Goal: Information Seeking & Learning: Compare options

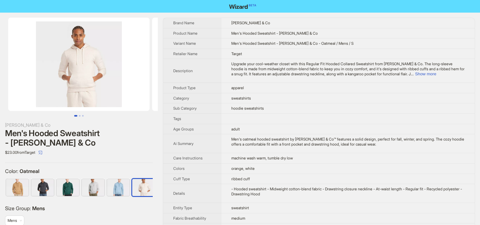
scroll to position [0, 4]
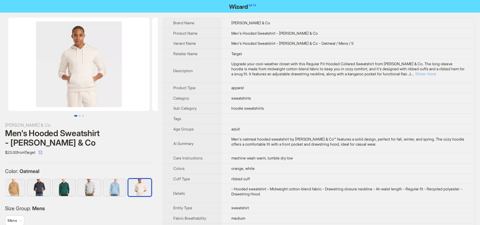
click at [436, 72] on button "Show more" at bounding box center [425, 74] width 21 height 5
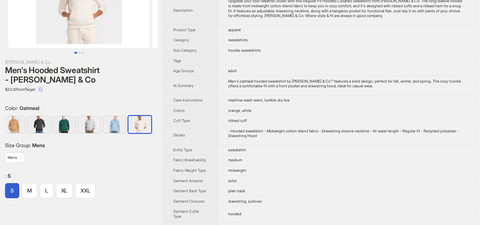
scroll to position [0, 0]
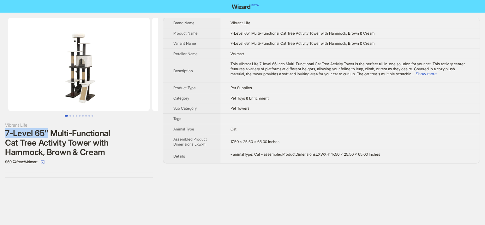
drag, startPoint x: 2, startPoint y: 138, endPoint x: 49, endPoint y: 131, distance: 47.6
click at [49, 131] on div "Vibrant Life 7-Level 65" Multi-Functional Cat Tree Activity Tower with Hammock,…" at bounding box center [79, 98] width 158 height 170
click at [436, 74] on button "Show more" at bounding box center [425, 74] width 21 height 5
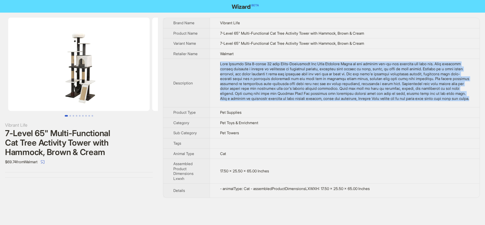
drag, startPoint x: 217, startPoint y: 61, endPoint x: 281, endPoint y: 104, distance: 77.0
click at [281, 104] on td at bounding box center [345, 83] width 270 height 49
click at [281, 101] on div "This Vibrant Life 7-level 65 inch Multi-Functional Cat Tree Activity Tower is t…" at bounding box center [344, 81] width 249 height 39
drag, startPoint x: 220, startPoint y: 63, endPoint x: 279, endPoint y: 105, distance: 72.2
click at [279, 105] on td at bounding box center [345, 83] width 270 height 49
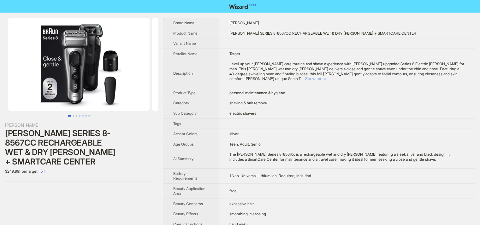
click at [326, 76] on button "Show more" at bounding box center [315, 78] width 21 height 5
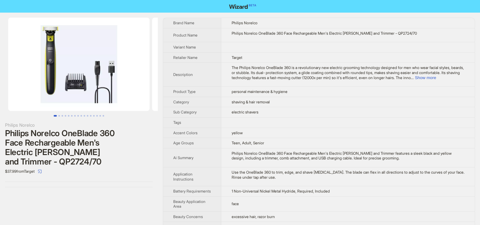
scroll to position [129, 0]
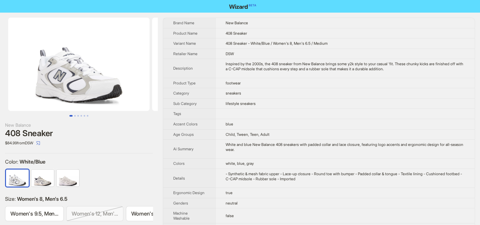
scroll to position [0, 292]
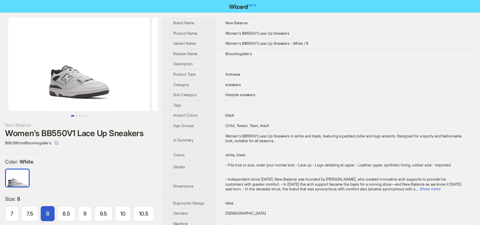
scroll to position [0, 27]
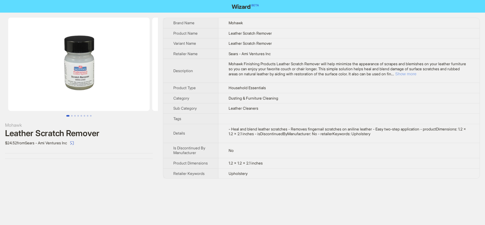
click at [416, 75] on button "Show more" at bounding box center [405, 74] width 21 height 5
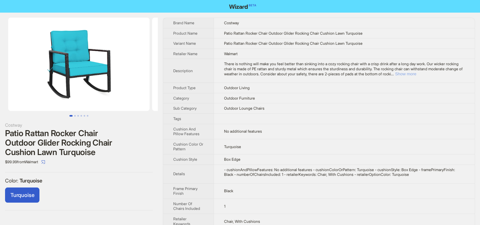
click at [416, 74] on button "Show more" at bounding box center [405, 74] width 21 height 5
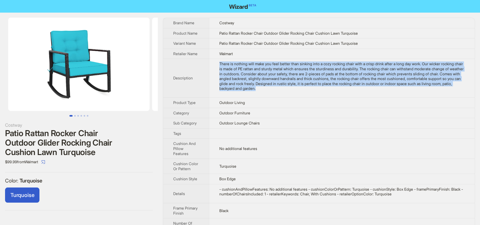
drag, startPoint x: 216, startPoint y: 62, endPoint x: 385, endPoint y: 91, distance: 171.6
click at [385, 91] on td "There is nothing will make you feel better than sinking into a cozy rocking cha…" at bounding box center [342, 78] width 266 height 39
copy div "There is nothing will make you feel better than sinking into a cozy rocking cha…"
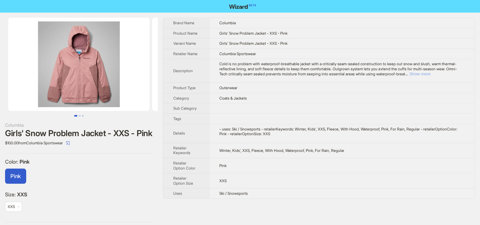
click at [430, 73] on button "Show more" at bounding box center [419, 74] width 21 height 5
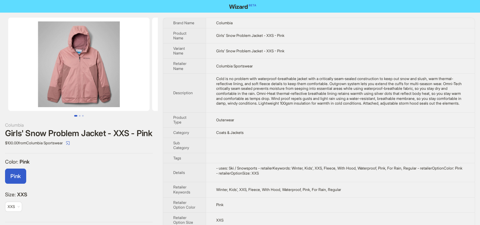
scroll to position [22, 0]
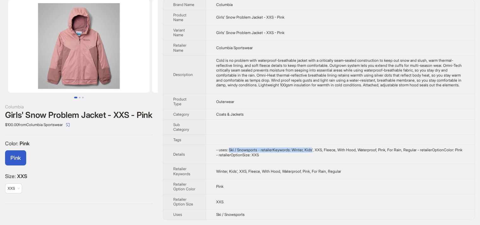
drag, startPoint x: 319, startPoint y: 151, endPoint x: 230, endPoint y: 150, distance: 88.7
click at [230, 150] on div "- uses: Ski / Snowsports - retailerKeywords: Winter, Kids', XXS, Fleece, With H…" at bounding box center [340, 153] width 248 height 10
drag, startPoint x: 242, startPoint y: 171, endPoint x: 249, endPoint y: 171, distance: 7.0
click at [249, 171] on span "Winter, Kids', XXS, Fleece, With Hood, Waterproof, Pink, For Rain, Regular" at bounding box center [278, 171] width 125 height 5
drag, startPoint x: 230, startPoint y: 171, endPoint x: 241, endPoint y: 171, distance: 11.7
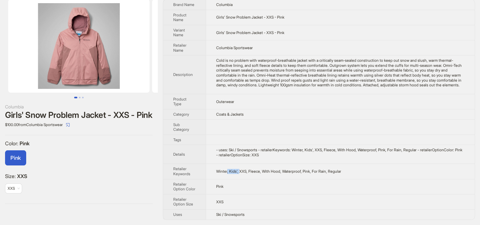
click at [241, 171] on span "Winter, Kids', XXS, Fleece, With Hood, Waterproof, Pink, For Rain, Regular" at bounding box center [278, 171] width 125 height 5
click at [256, 165] on td "Winter, Kids', XXS, Fleece, With Hood, Waterproof, Pink, For Rain, Regular" at bounding box center [340, 171] width 269 height 15
drag, startPoint x: 231, startPoint y: 173, endPoint x: 250, endPoint y: 173, distance: 18.6
click at [250, 173] on span "Winter, Kids', XXS, Fleece, With Hood, Waterproof, Pink, For Rain, Regular" at bounding box center [278, 171] width 125 height 5
copy span "Kids', XXS"
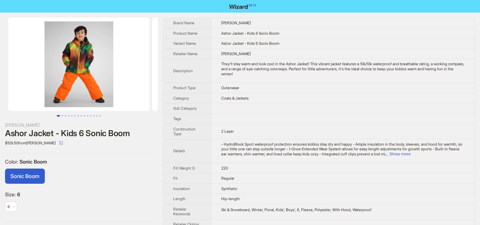
drag, startPoint x: 23, startPoint y: 195, endPoint x: 0, endPoint y: 194, distance: 22.7
click at [0, 194] on div "Obermeyer Ashor Jacket - Kids 6 Sonic Boom $129.50 from Obermeyer Color : Sonic…" at bounding box center [79, 120] width 158 height 215
drag, startPoint x: 3, startPoint y: 195, endPoint x: 25, endPoint y: 193, distance: 22.5
click at [25, 193] on div "Obermeyer Ashor Jacket - Kids 6 Sonic Boom $129.50 from Obermeyer Color : Sonic…" at bounding box center [79, 120] width 158 height 215
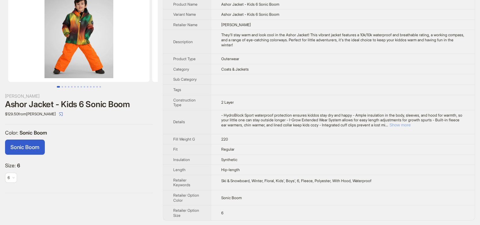
click at [411, 123] on button "Show more" at bounding box center [399, 125] width 21 height 5
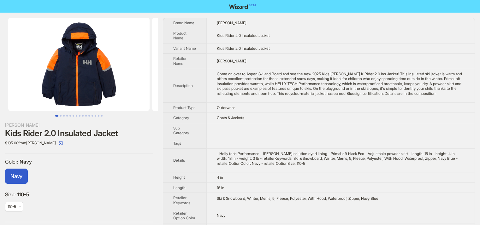
scroll to position [48, 0]
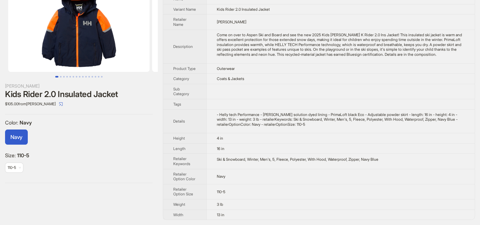
drag, startPoint x: 18, startPoint y: 146, endPoint x: 26, endPoint y: 146, distance: 8.2
click at [26, 152] on label "Size : 110-5" at bounding box center [79, 155] width 148 height 7
click at [21, 163] on span "110-5" at bounding box center [14, 167] width 13 height 9
click at [68, 143] on div "Color : Navy Navy Size : 110-5 110-5 110-5" at bounding box center [79, 149] width 148 height 59
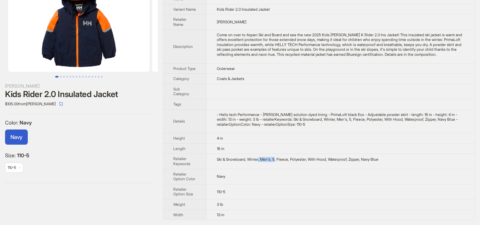
drag, startPoint x: 280, startPoint y: 159, endPoint x: 263, endPoint y: 160, distance: 17.7
click at [263, 160] on div "Ski & Snowboard, Winter, Men's, 5, Fleece, Polyester, With Hood, Waterproof, Zi…" at bounding box center [341, 159] width 248 height 5
drag, startPoint x: 17, startPoint y: 146, endPoint x: 38, endPoint y: 144, distance: 21.2
click at [38, 152] on label "Size : 110-5" at bounding box center [79, 155] width 148 height 7
drag, startPoint x: 36, startPoint y: 146, endPoint x: 21, endPoint y: 148, distance: 15.0
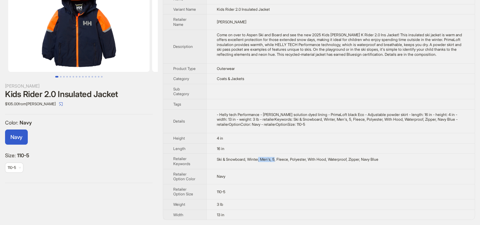
click at [21, 152] on label "Size : 110-5" at bounding box center [79, 155] width 148 height 7
drag, startPoint x: 215, startPoint y: 191, endPoint x: 236, endPoint y: 188, distance: 21.3
click at [236, 188] on td "110-5" at bounding box center [340, 191] width 268 height 15
copy span "110-5"
